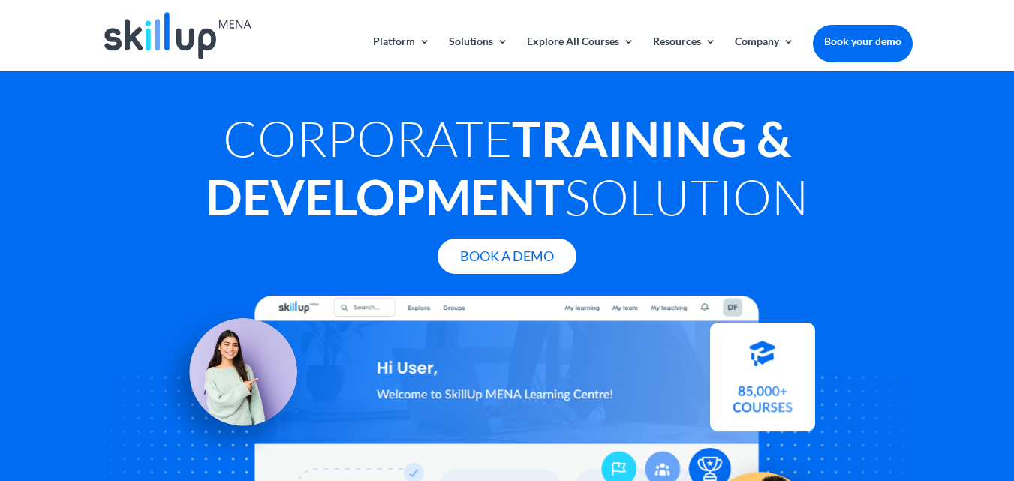
click at [312, 306] on img at bounding box center [231, 382] width 162 height 162
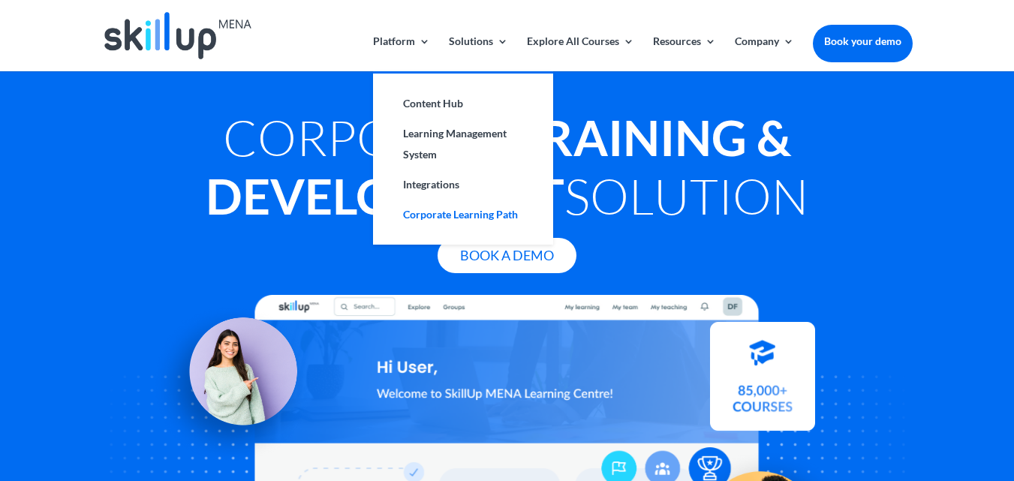
click at [437, 224] on link "Corporate Learning Path" at bounding box center [463, 215] width 150 height 30
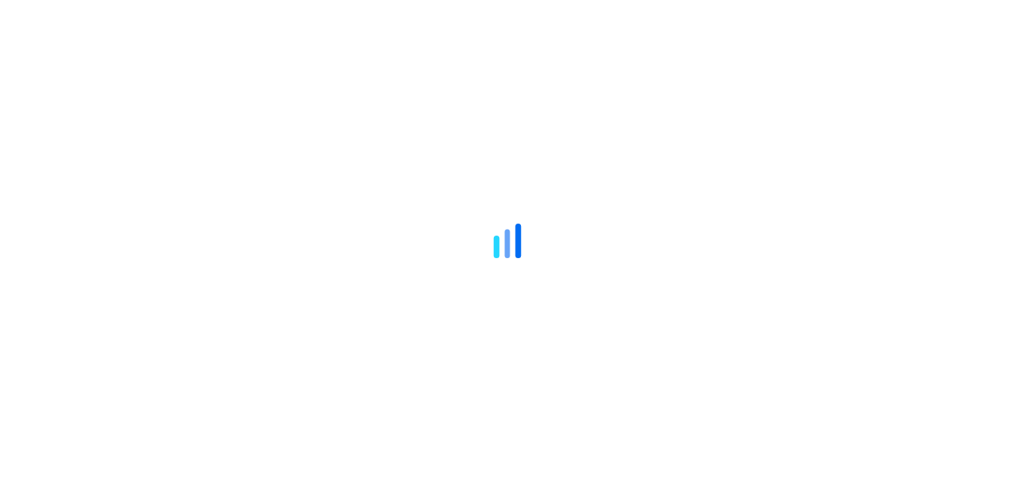
click at [718, 57] on div at bounding box center [507, 240] width 1014 height 481
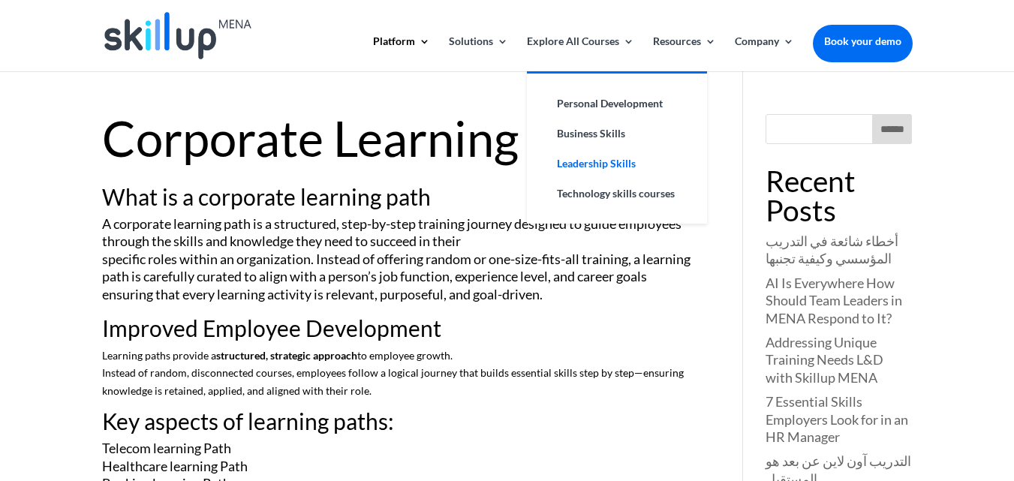
click at [599, 159] on link "Leadership Skills" at bounding box center [617, 164] width 150 height 30
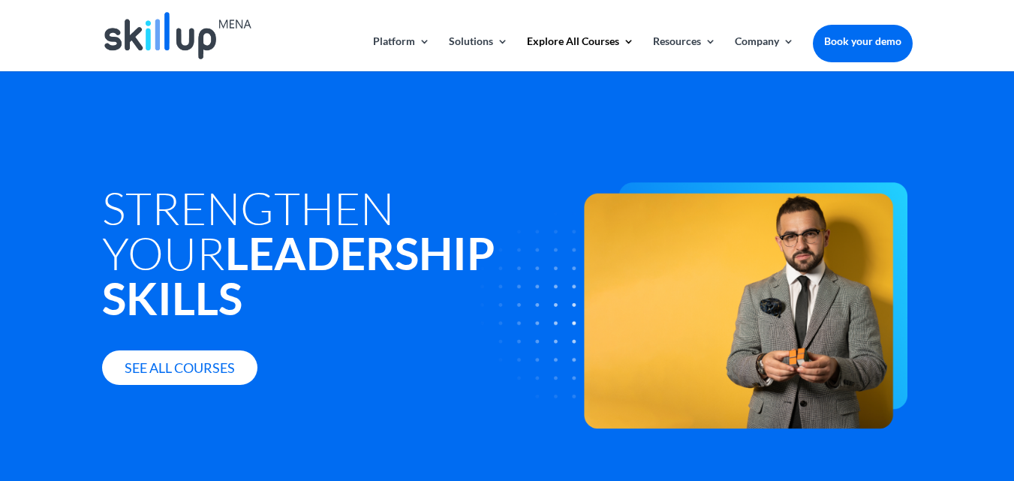
click at [188, 42] on img at bounding box center [177, 35] width 147 height 47
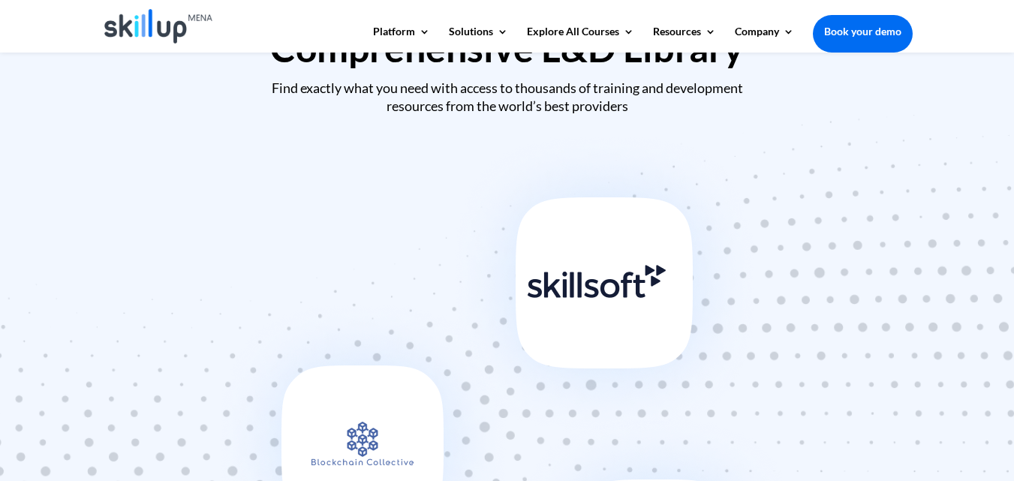
scroll to position [676, 0]
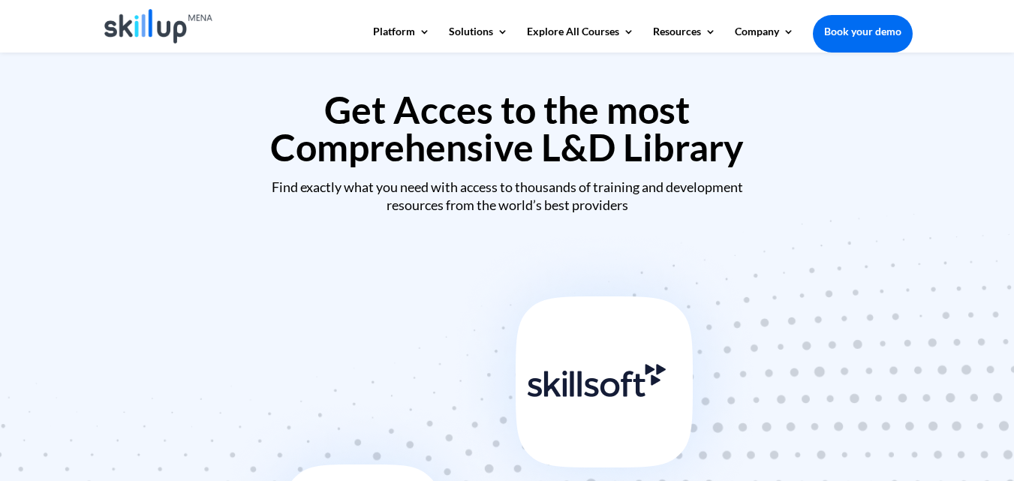
drag, startPoint x: 321, startPoint y: 103, endPoint x: 739, endPoint y: 172, distance: 423.1
click at [739, 172] on h2 "Get Acces to the most Comprehensive L&D Library" at bounding box center [507, 132] width 811 height 83
click at [517, 116] on h2 "Get Acces to the most Comprehensive L&D Library" at bounding box center [507, 132] width 811 height 83
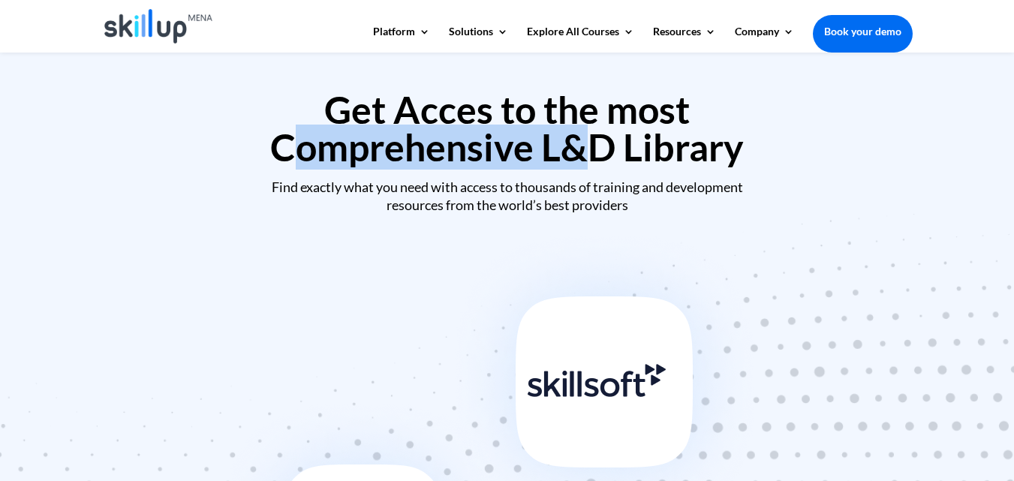
drag, startPoint x: 331, startPoint y: 147, endPoint x: 558, endPoint y: 154, distance: 226.8
click at [558, 148] on h2 "Get Acces to the most Comprehensive L&D Library" at bounding box center [507, 132] width 811 height 83
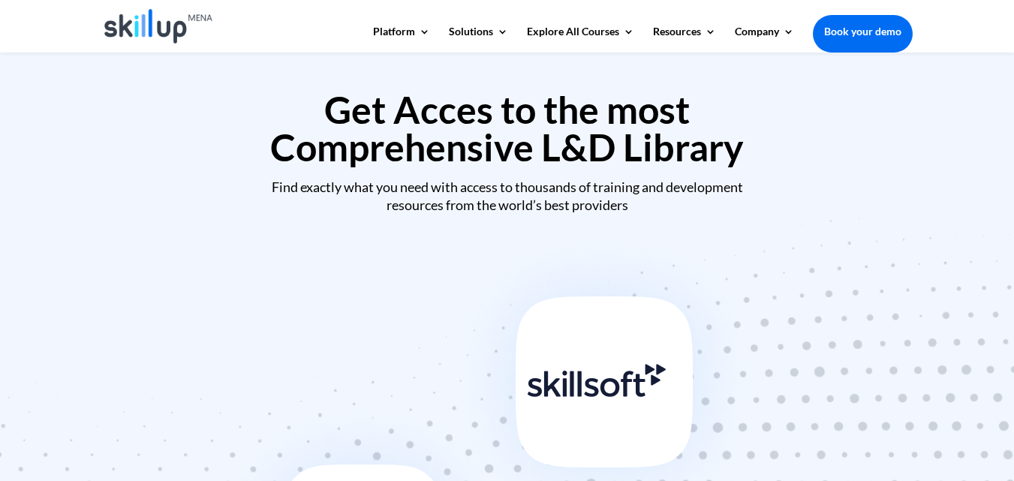
click at [562, 210] on div "Find exactly what you need with access to thousands of training and development…" at bounding box center [507, 196] width 811 height 35
click at [684, 137] on h2 "Get Acces to the most Comprehensive L&D Library" at bounding box center [507, 132] width 811 height 83
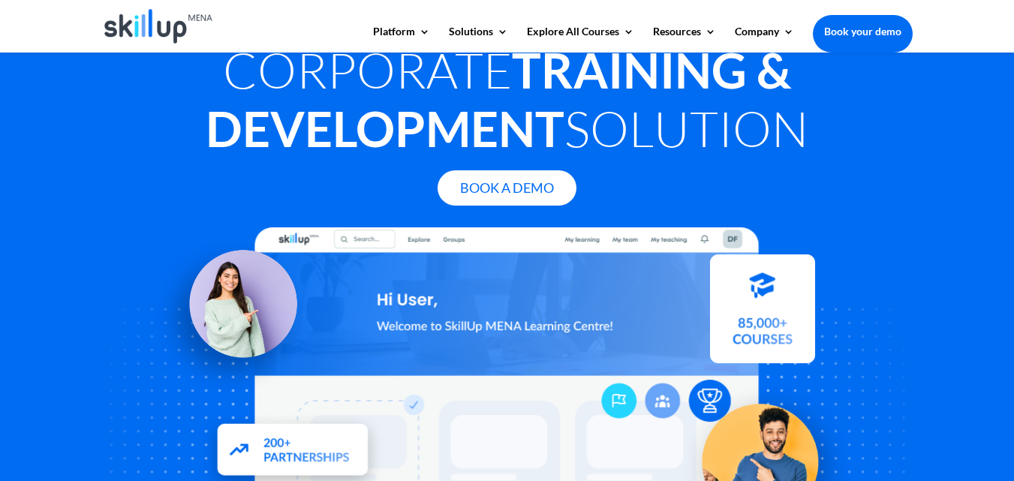
scroll to position [75, 0]
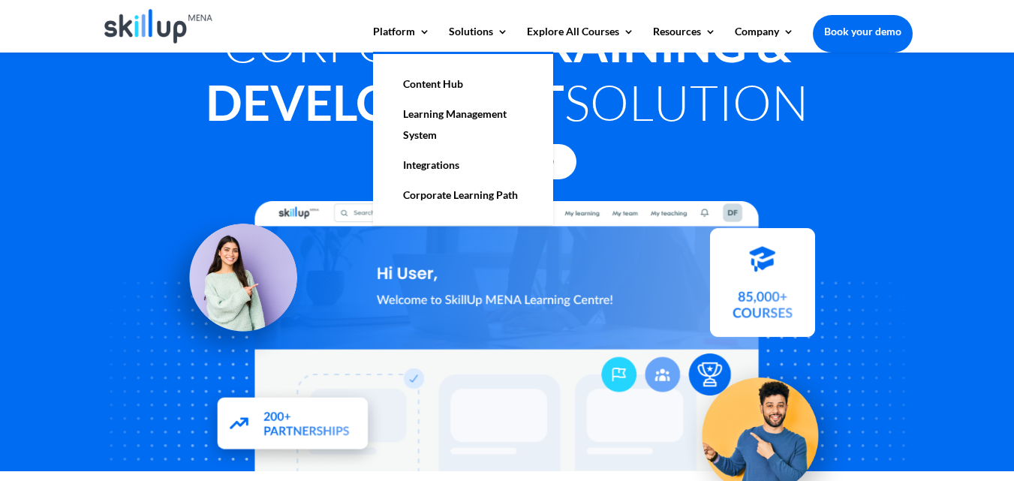
click at [429, 129] on link "Learning Management System" at bounding box center [463, 124] width 150 height 51
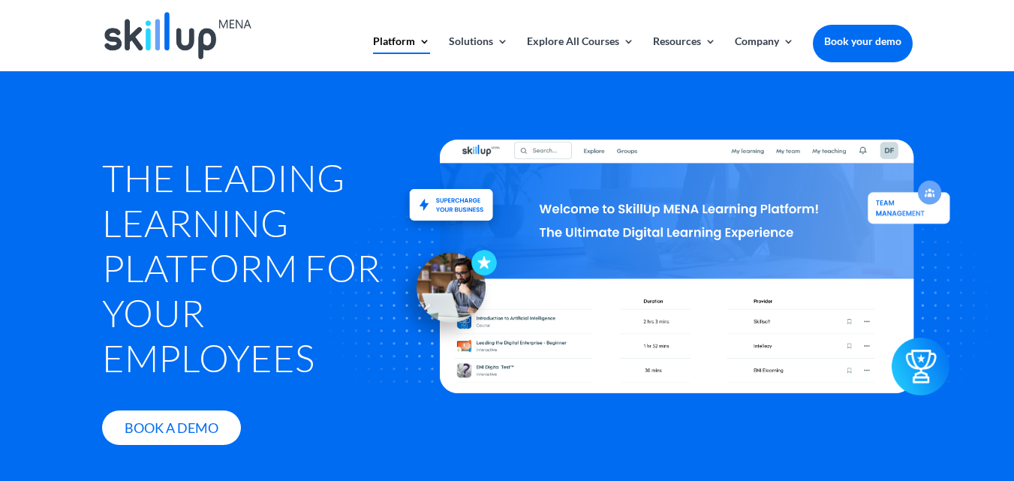
click at [165, 60] on div at bounding box center [507, 35] width 811 height 71
click at [176, 40] on img at bounding box center [177, 35] width 147 height 47
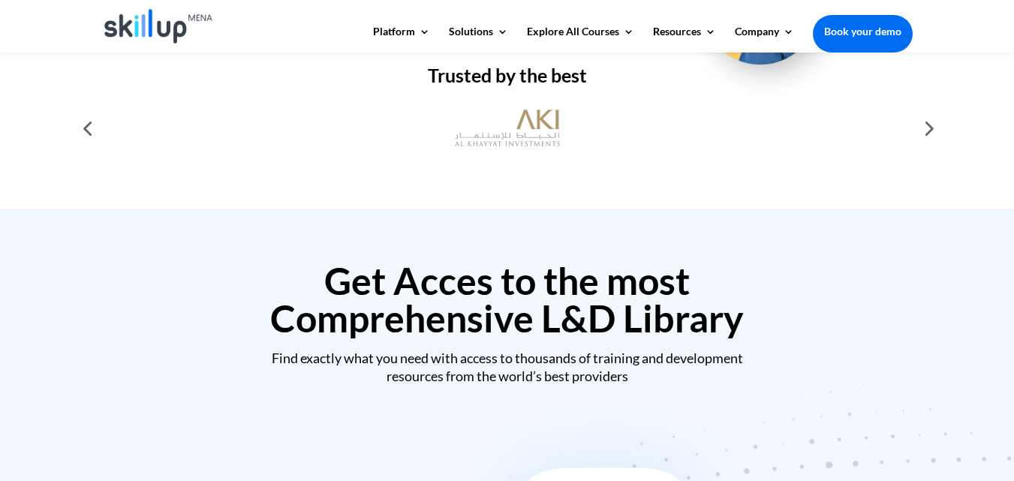
scroll to position [525, 0]
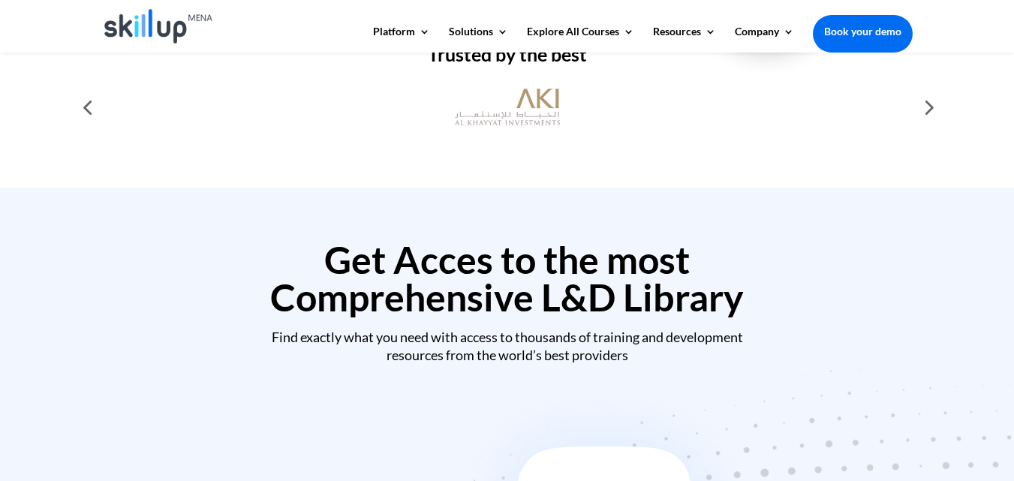
click at [938, 120] on div at bounding box center [928, 107] width 30 height 30
click at [935, 117] on div at bounding box center [928, 107] width 30 height 30
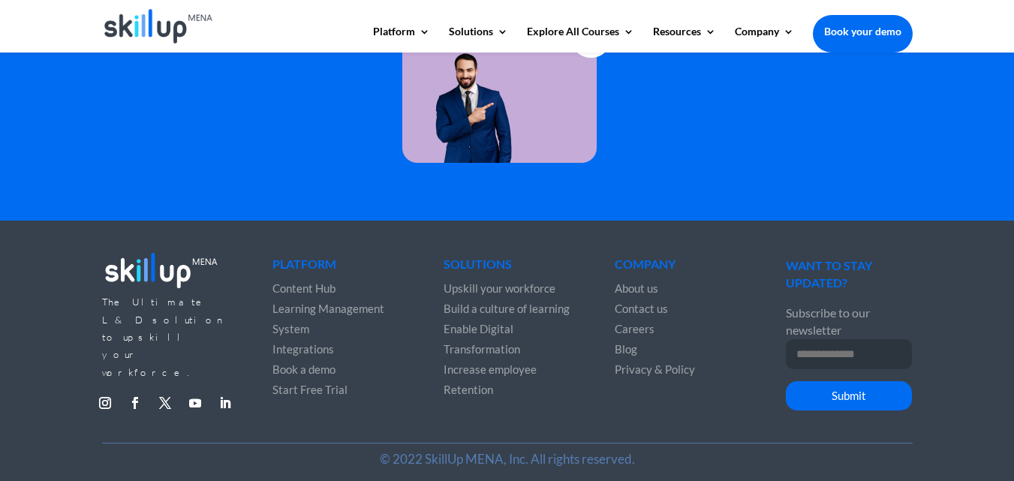
scroll to position [3959, 0]
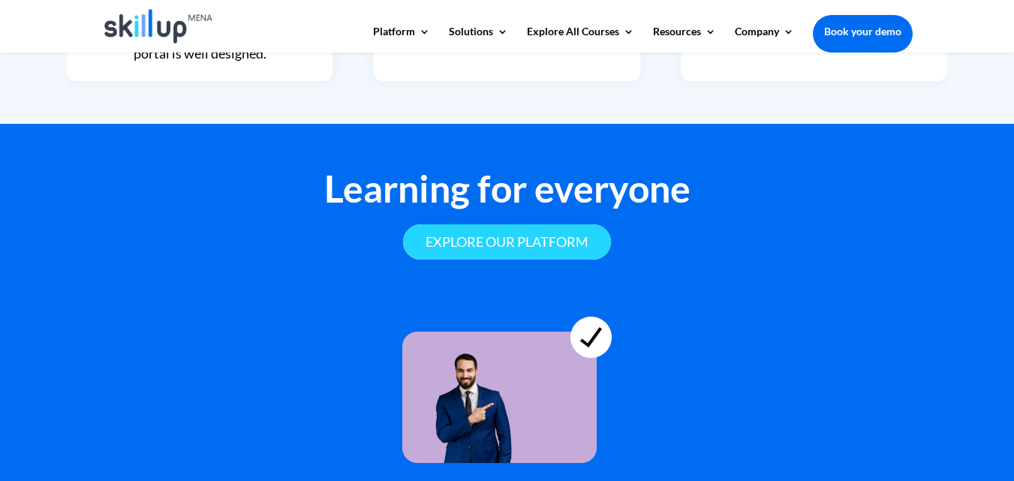
click at [501, 237] on link "Explore our platform" at bounding box center [507, 241] width 208 height 35
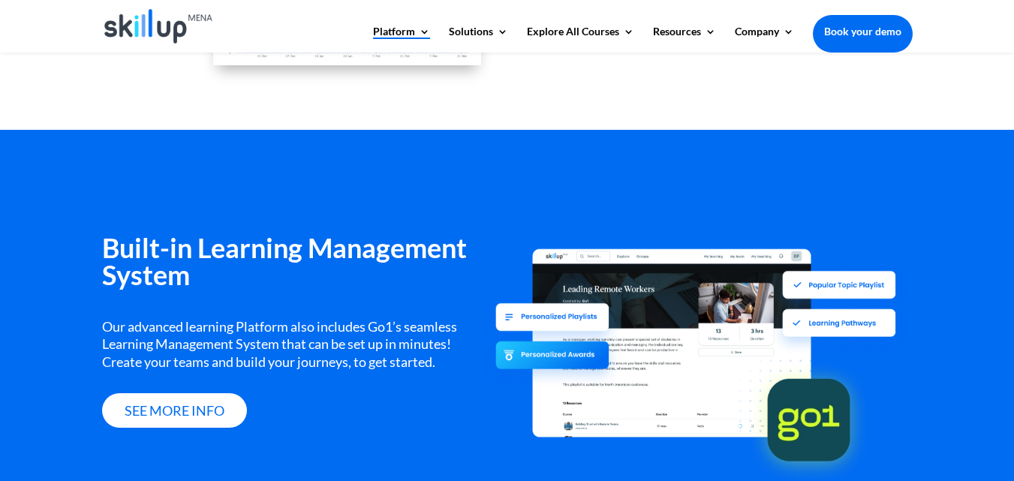
scroll to position [1802, 0]
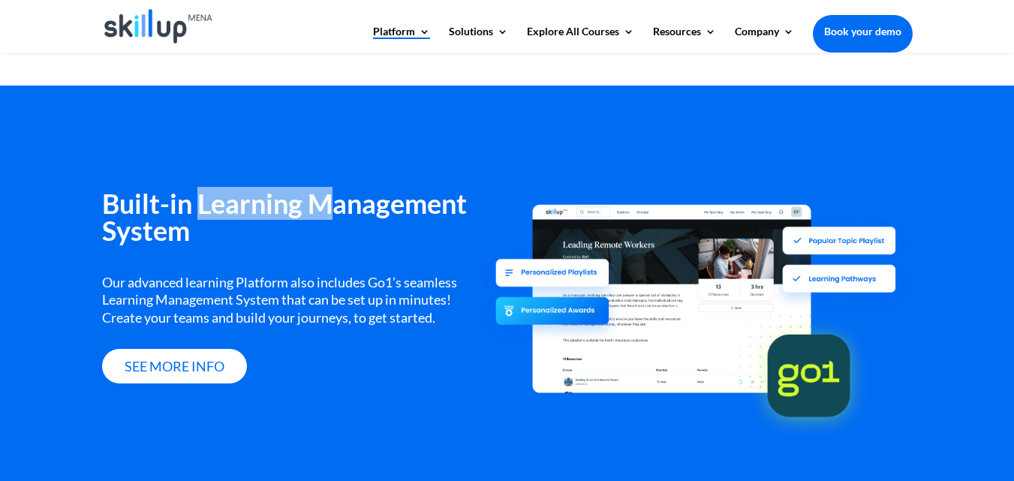
drag, startPoint x: 200, startPoint y: 206, endPoint x: 323, endPoint y: 214, distance: 122.6
click at [323, 214] on h3 "Built-in Learning Management System" at bounding box center [293, 221] width 383 height 62
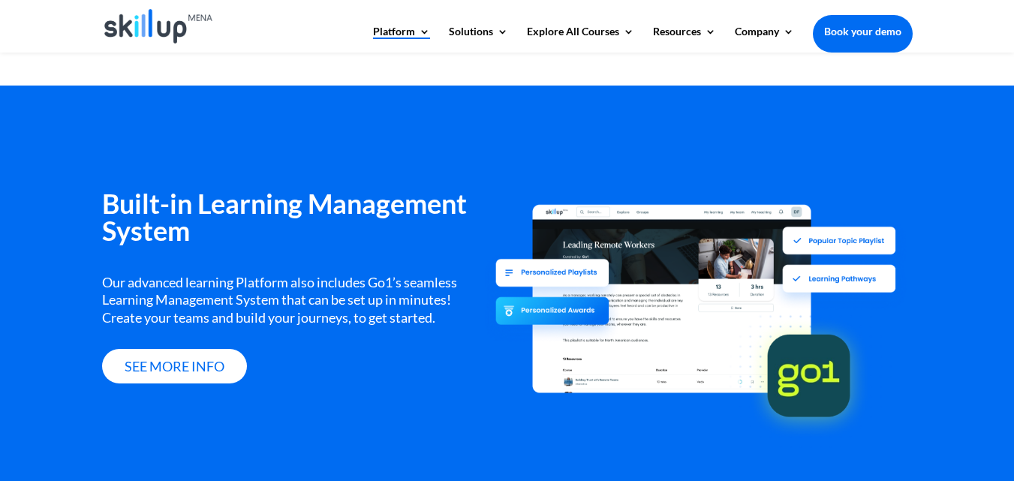
click at [182, 215] on h3 "Built-in Learning Management System" at bounding box center [293, 221] width 383 height 62
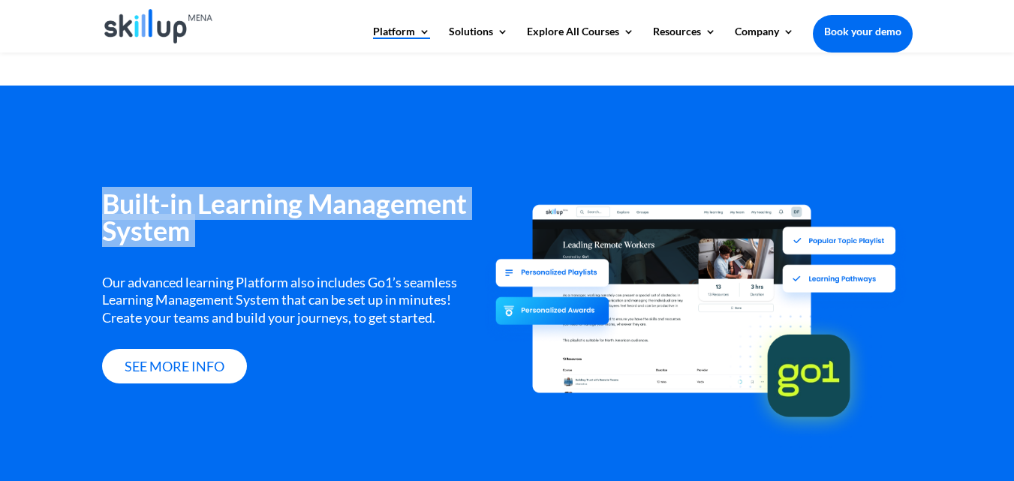
click at [182, 215] on h3 "Built-in Learning Management System" at bounding box center [293, 221] width 383 height 62
click at [182, 209] on h3 "Built-in Learning Management System" at bounding box center [293, 221] width 383 height 62
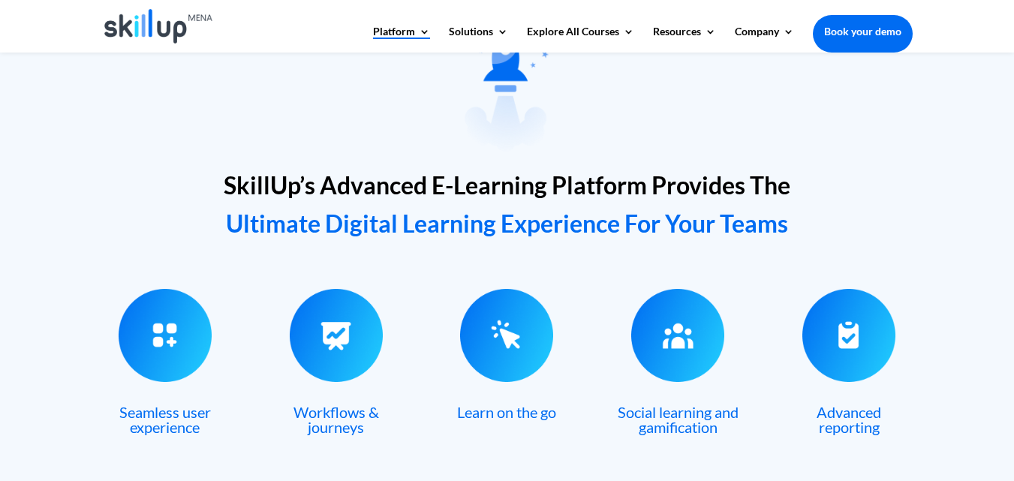
scroll to position [0, 0]
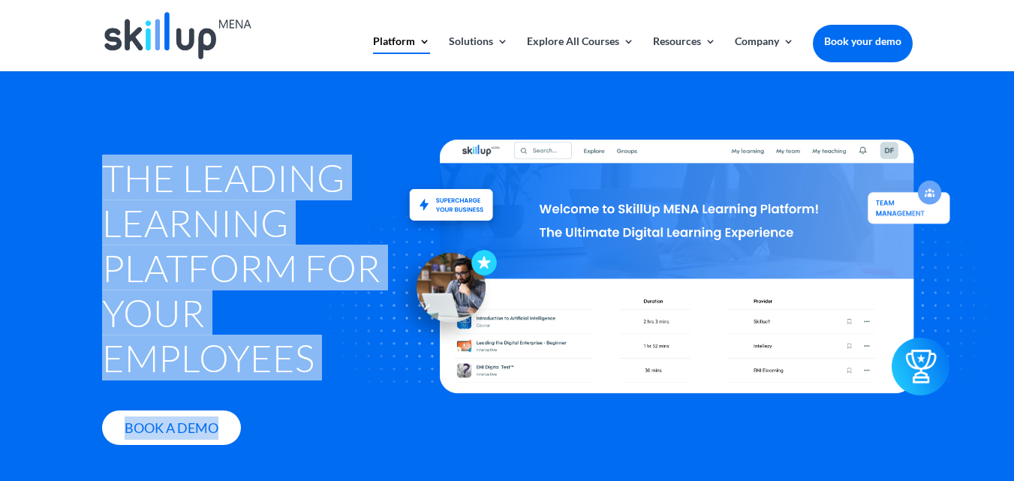
drag, startPoint x: 98, startPoint y: 162, endPoint x: 325, endPoint y: 253, distance: 244.2
click at [325, 253] on div "The Leading Learning Platform for Your Employees Book A Demo" at bounding box center [507, 296] width 1014 height 450
click at [325, 253] on div at bounding box center [678, 267] width 825 height 476
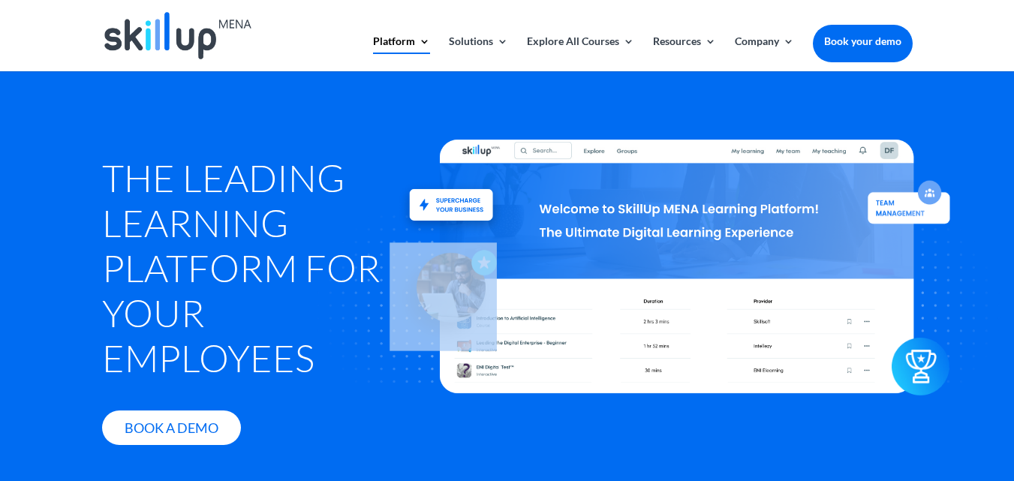
click at [326, 253] on div at bounding box center [678, 267] width 825 height 476
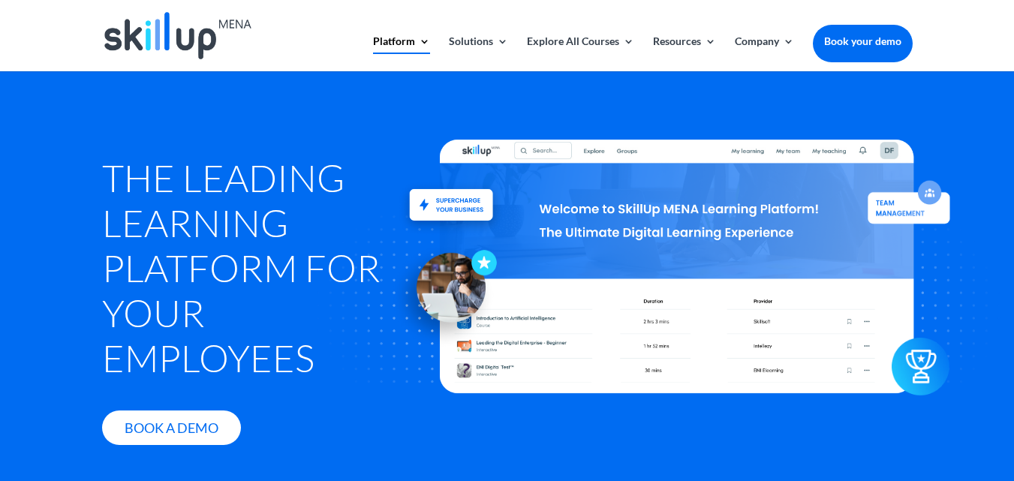
click at [89, 208] on div "The Leading Learning Platform for Your Employees Book A Demo" at bounding box center [507, 296] width 1014 height 450
click at [95, 204] on div "The Leading Learning Platform for Your Employees Book A Demo" at bounding box center [507, 296] width 1014 height 450
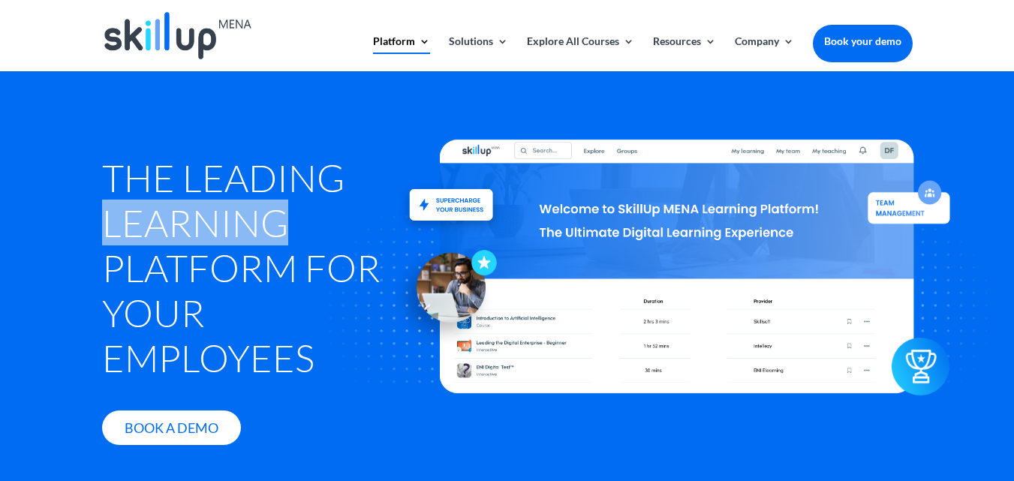
drag, startPoint x: 95, startPoint y: 204, endPoint x: 113, endPoint y: 204, distance: 18.0
click at [108, 204] on div "The Leading Learning Platform for Your Employees Book A Demo" at bounding box center [507, 296] width 1014 height 450
click at [125, 203] on h1 "The Leading Learning Platform for Your Employees" at bounding box center [250, 271] width 297 height 233
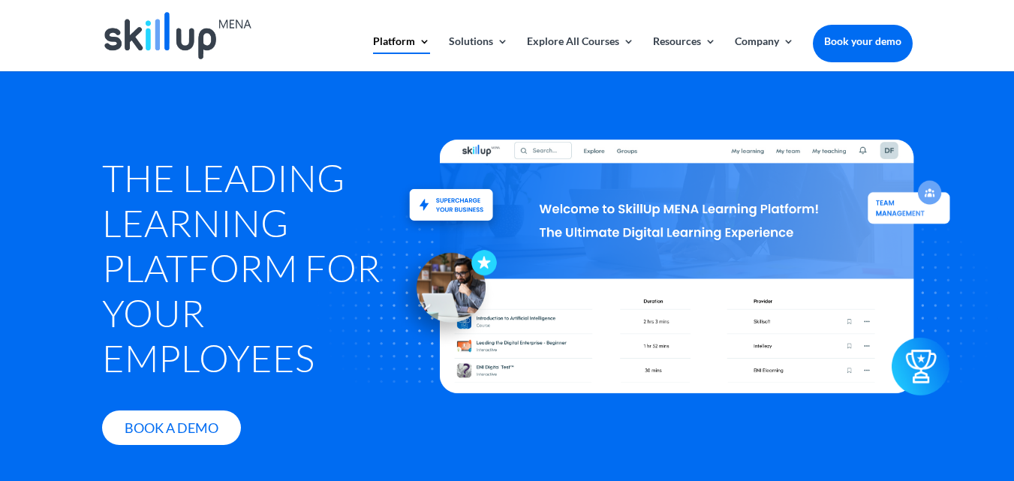
click at [129, 194] on h1 "The Leading Learning Platform for Your Employees" at bounding box center [250, 271] width 297 height 233
click at [133, 191] on h1 "The Leading Learning Platform for Your Employees" at bounding box center [250, 271] width 297 height 233
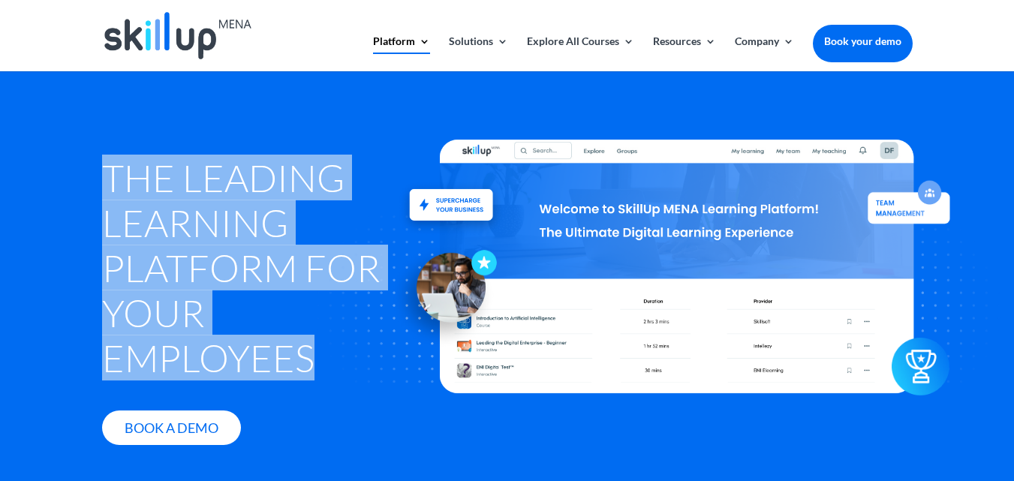
click at [133, 191] on h1 "The Leading Learning Platform for Your Employees" at bounding box center [250, 271] width 297 height 233
drag, startPoint x: 112, startPoint y: 185, endPoint x: 278, endPoint y: 300, distance: 201.4
click at [278, 300] on div "The Leading Learning Platform for Your Employees Book A Demo" at bounding box center [507, 299] width 811 height 377
click at [278, 300] on div at bounding box center [678, 267] width 825 height 476
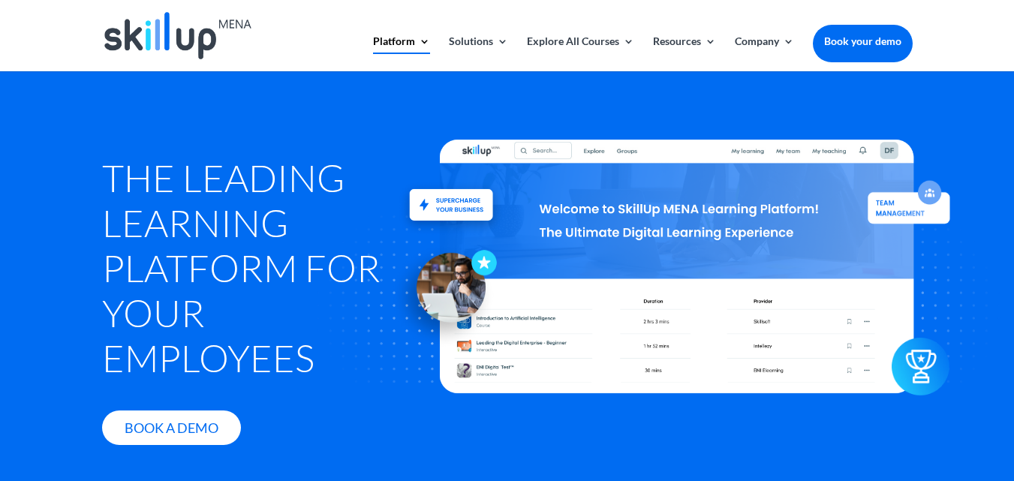
click at [290, 350] on div at bounding box center [678, 267] width 825 height 476
click at [311, 336] on div at bounding box center [678, 267] width 825 height 476
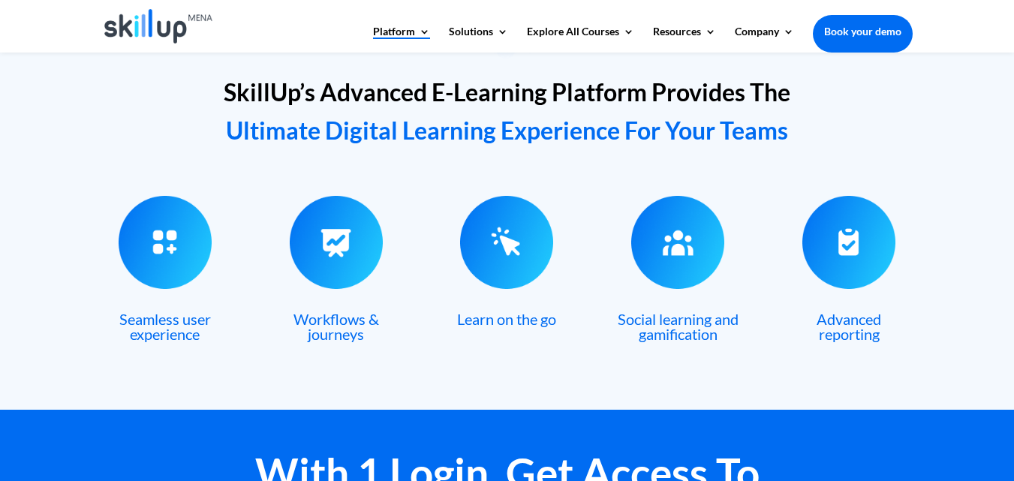
scroll to position [601, 0]
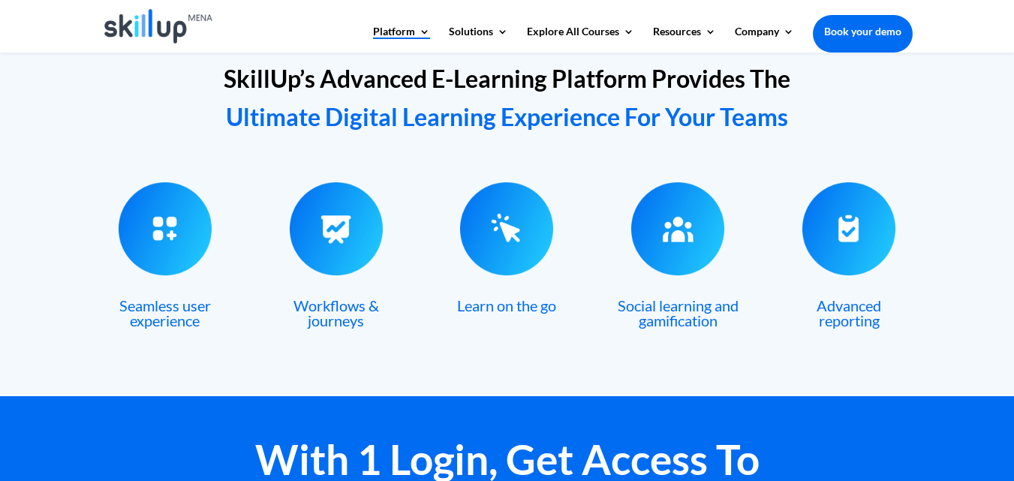
click at [386, 86] on span "SkillUp’s Advanced E-Learning Platform Provides The" at bounding box center [507, 78] width 567 height 29
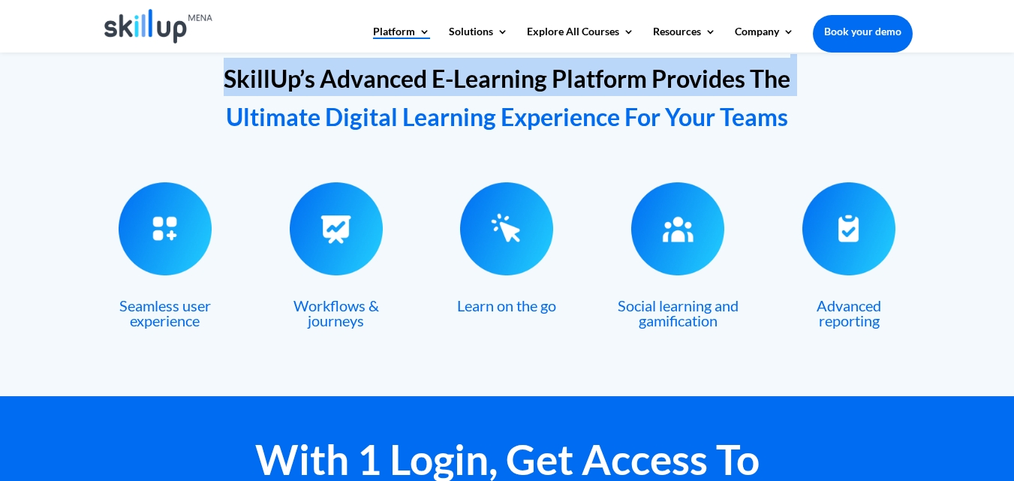
click at [386, 86] on span "SkillUp’s Advanced E-Learning Platform Provides The" at bounding box center [507, 78] width 567 height 29
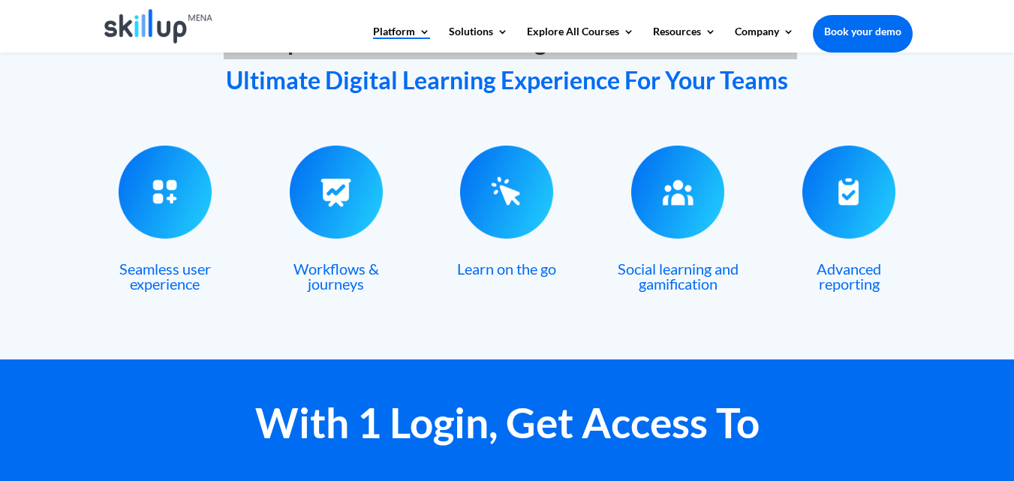
scroll to position [901, 0]
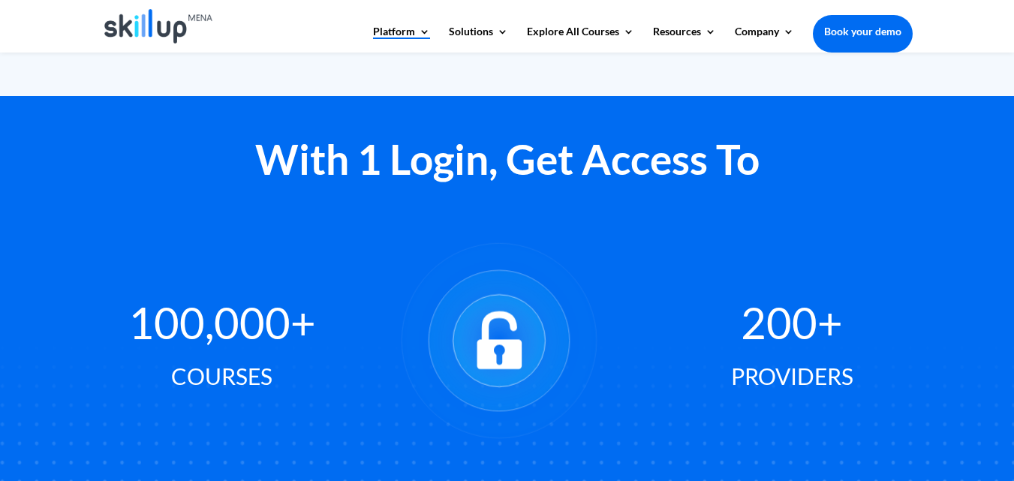
click at [983, 114] on div "With 1 Login, Get Access To 100,000+ Courses 200+ Providers" at bounding box center [507, 307] width 1014 height 422
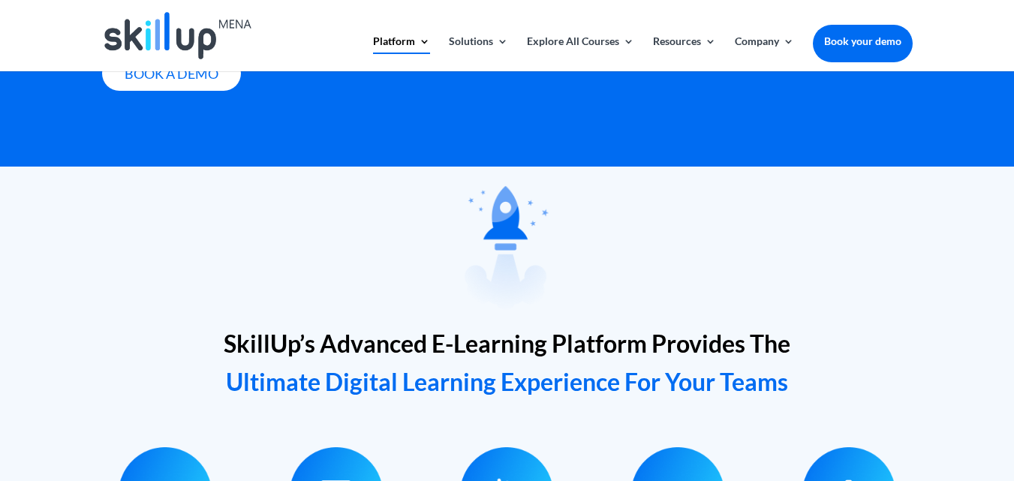
scroll to position [0, 0]
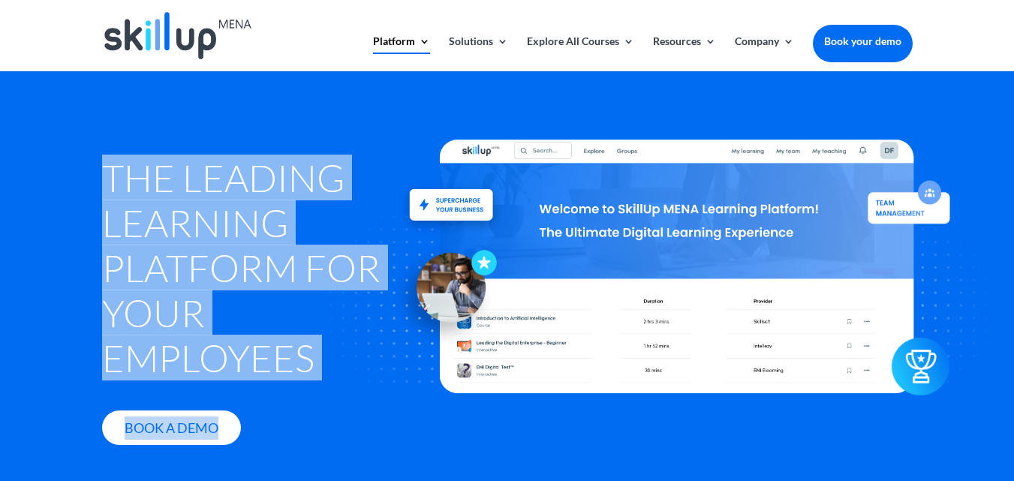
drag, startPoint x: 109, startPoint y: 180, endPoint x: 304, endPoint y: 360, distance: 265.1
click at [300, 368] on div "The Leading Learning Platform for Your Employees Book A Demo" at bounding box center [507, 299] width 811 height 377
click at [383, 432] on div at bounding box center [678, 267] width 825 height 476
drag, startPoint x: 109, startPoint y: 181, endPoint x: 306, endPoint y: 358, distance: 265.3
click at [306, 358] on div "The Leading Learning Platform for Your Employees Book A Demo" at bounding box center [507, 299] width 811 height 377
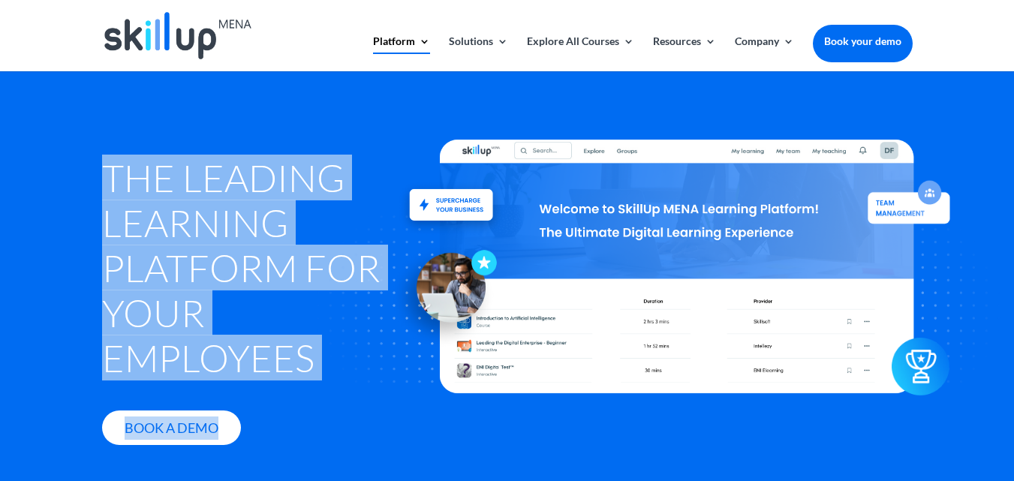
click at [114, 182] on h1 "The Leading Learning Platform for Your Employees" at bounding box center [250, 271] width 297 height 233
drag, startPoint x: 107, startPoint y: 173, endPoint x: 194, endPoint y: 218, distance: 98.4
click at [267, 263] on div "The Leading Learning Platform for Your Employees Book A Demo" at bounding box center [507, 299] width 811 height 377
click at [136, 176] on h1 "The Leading Learning Platform for Your Employees" at bounding box center [250, 271] width 297 height 233
drag, startPoint x: 107, startPoint y: 176, endPoint x: 328, endPoint y: 363, distance: 288.7
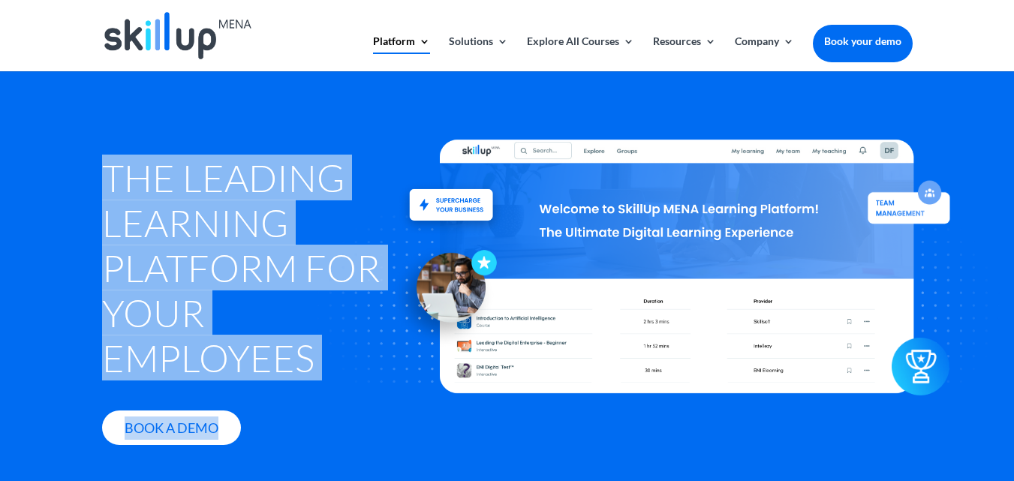
click at [328, 363] on div "The Leading Learning Platform for Your Employees Book A Demo" at bounding box center [507, 299] width 811 height 377
click at [303, 370] on div at bounding box center [678, 267] width 825 height 476
